Goal: Find specific page/section: Find specific page/section

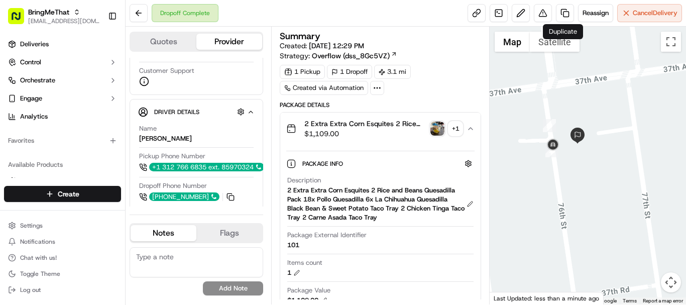
scroll to position [524, 0]
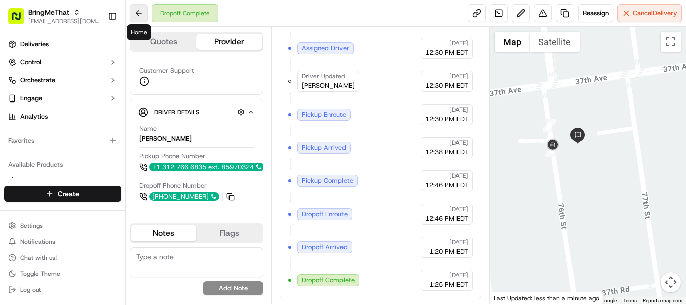
click at [141, 17] on button at bounding box center [139, 13] width 18 height 18
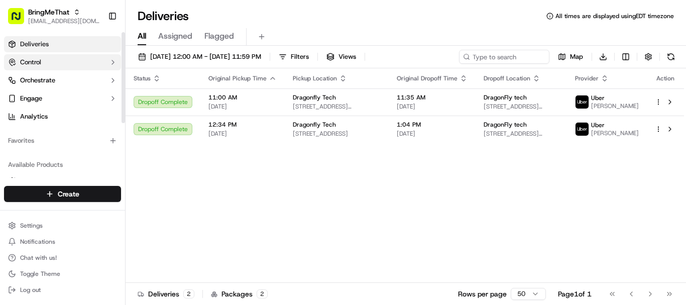
click at [53, 68] on button "Control" at bounding box center [62, 62] width 117 height 16
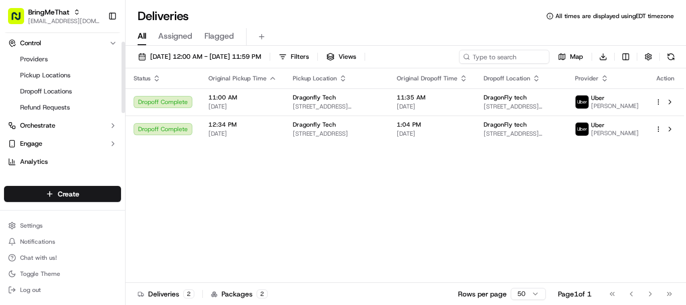
scroll to position [24, 0]
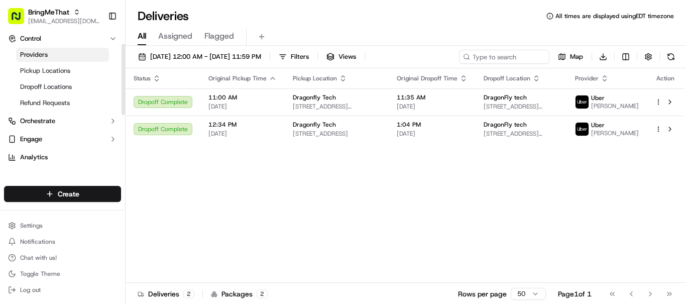
click at [41, 61] on link "Providers" at bounding box center [62, 55] width 93 height 14
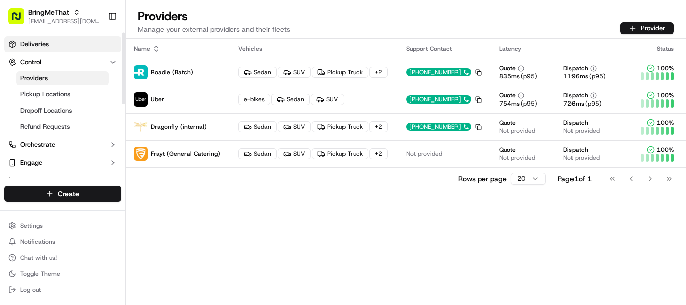
scroll to position [1, 0]
click at [34, 43] on span "Deliveries" at bounding box center [34, 43] width 29 height 9
